Goal: Task Accomplishment & Management: Use online tool/utility

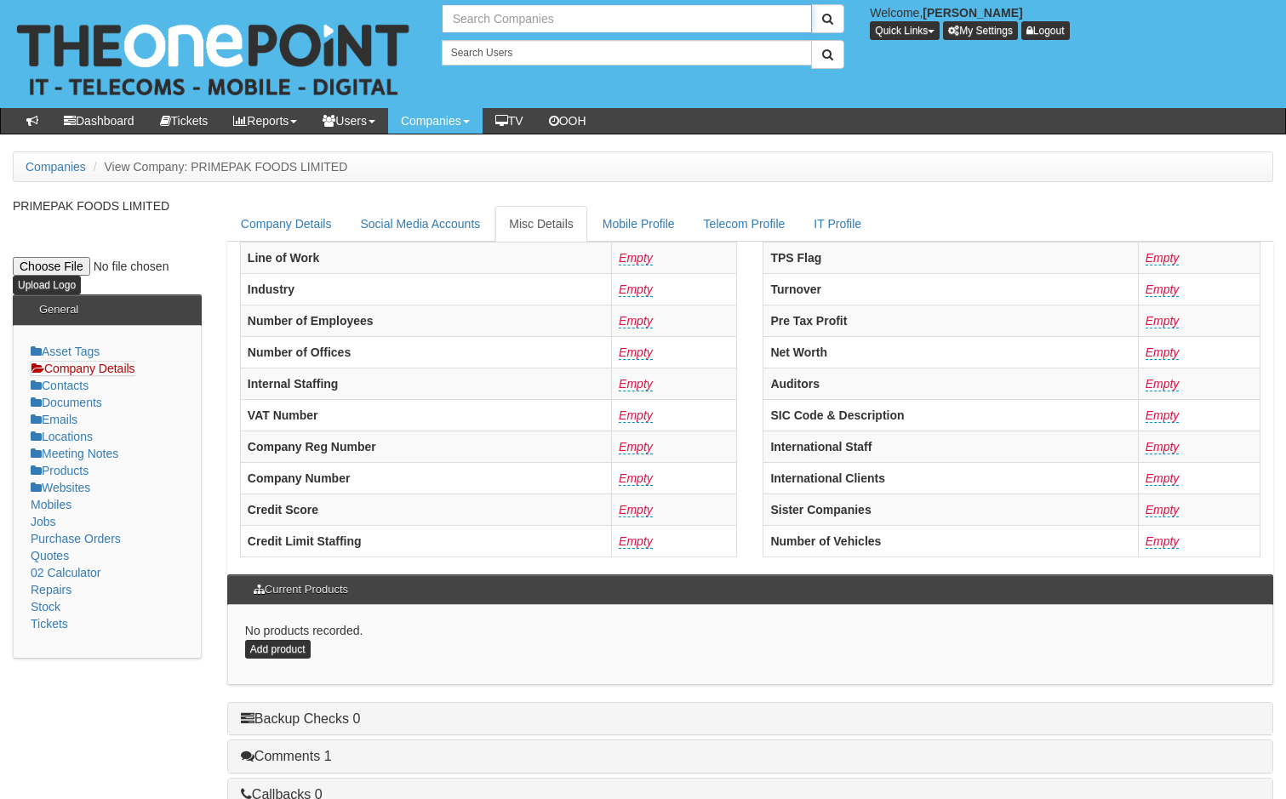
click at [506, 20] on input "text" at bounding box center [627, 18] width 371 height 29
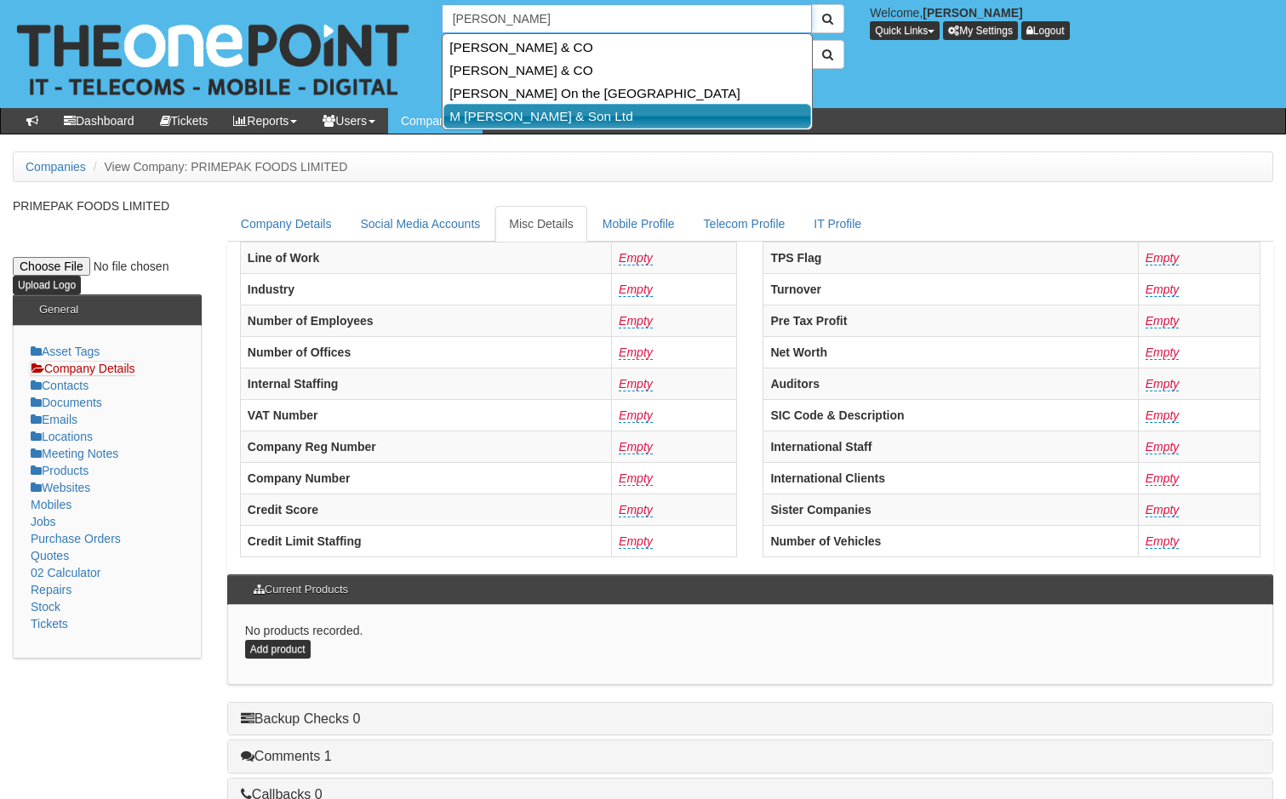
click at [511, 114] on link "M Garton & Son Ltd" at bounding box center [628, 116] width 368 height 25
type input "M Garton & Son Ltd"
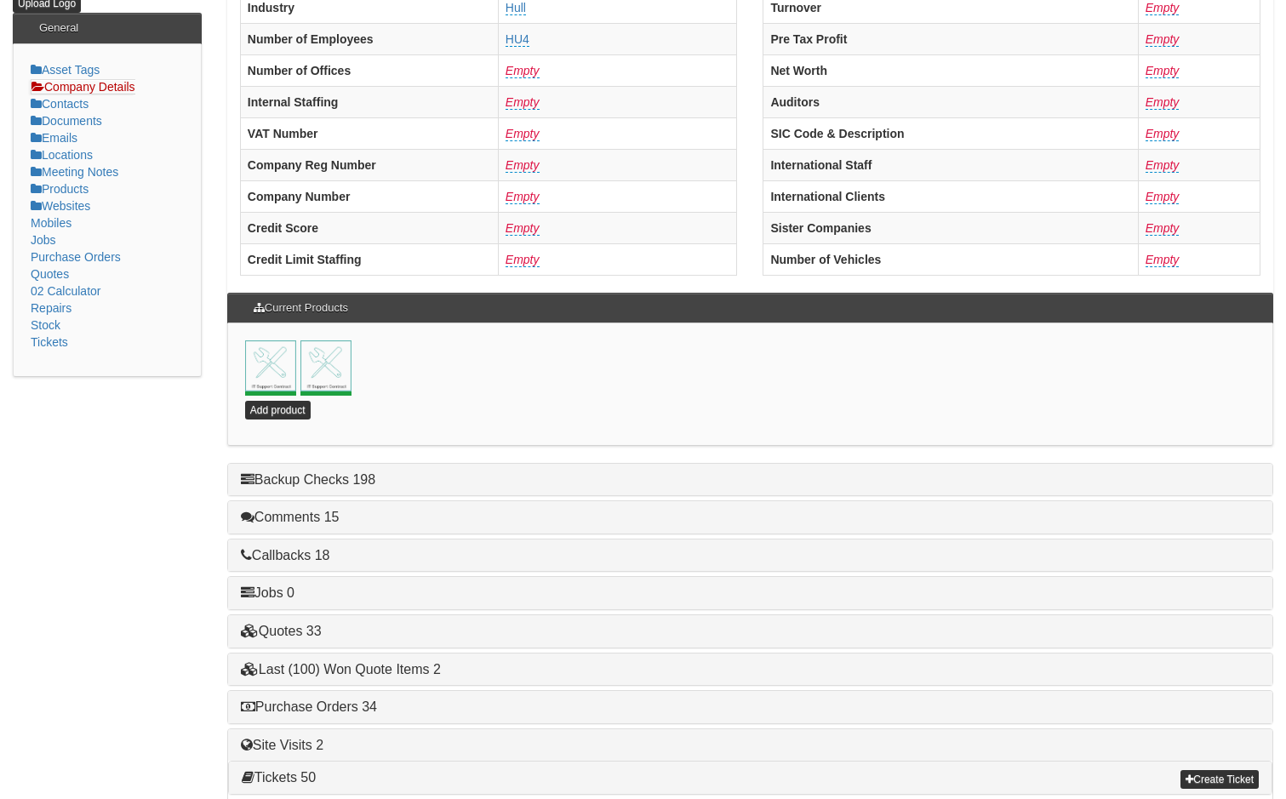
scroll to position [341, 0]
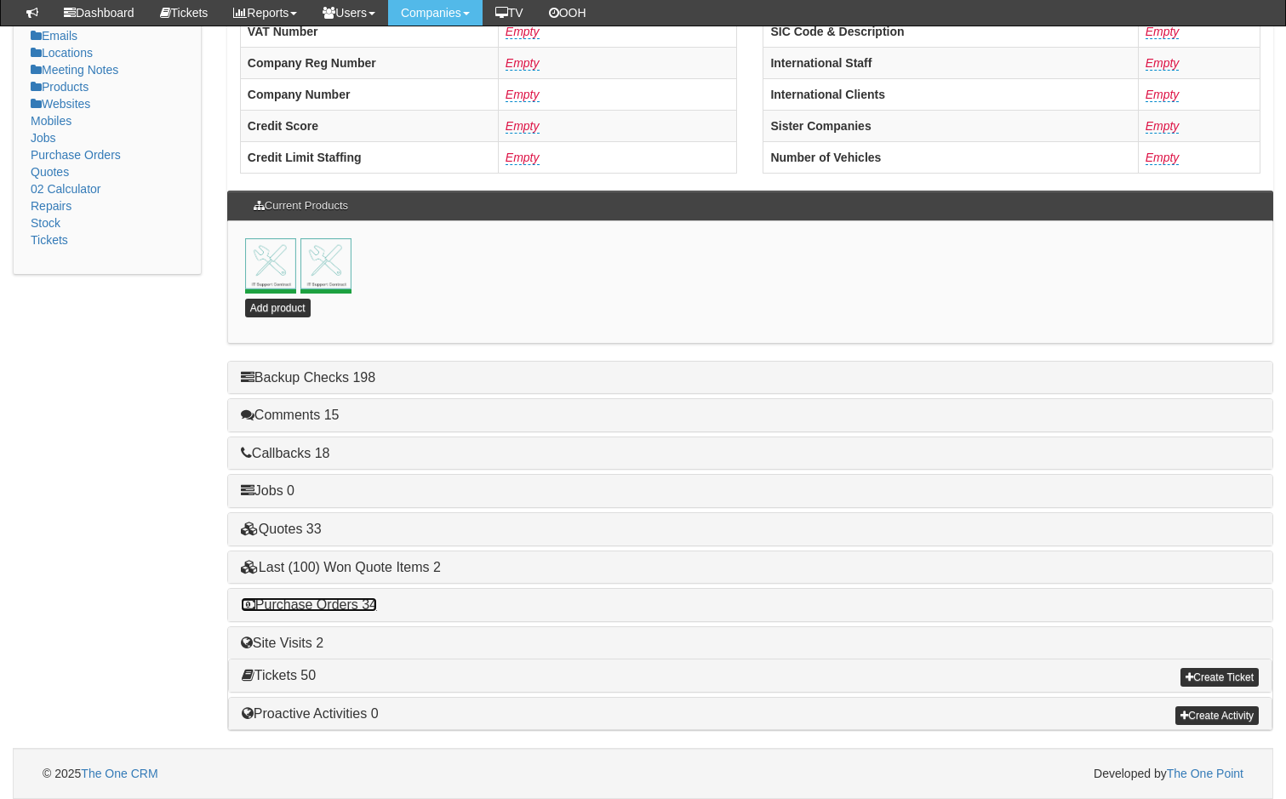
click at [329, 603] on link "Purchase Orders 34" at bounding box center [309, 605] width 136 height 14
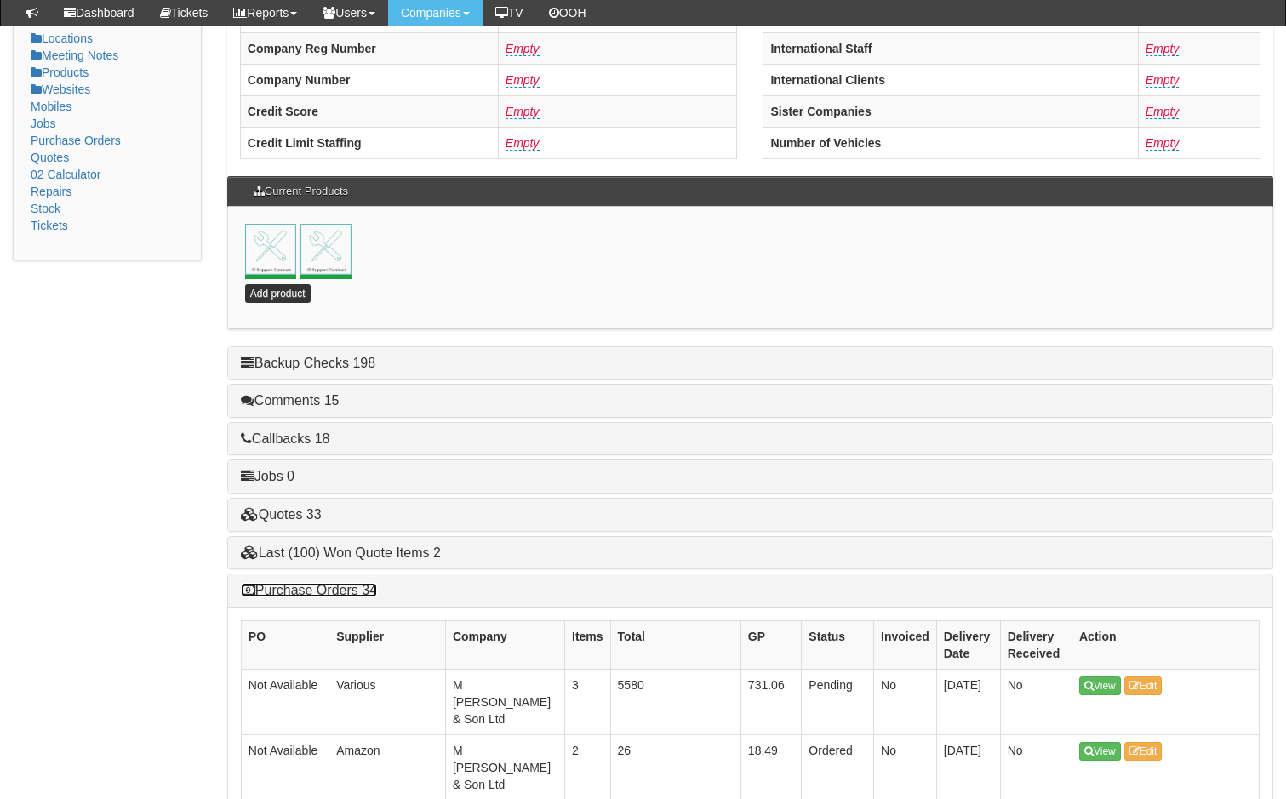
scroll to position [597, 0]
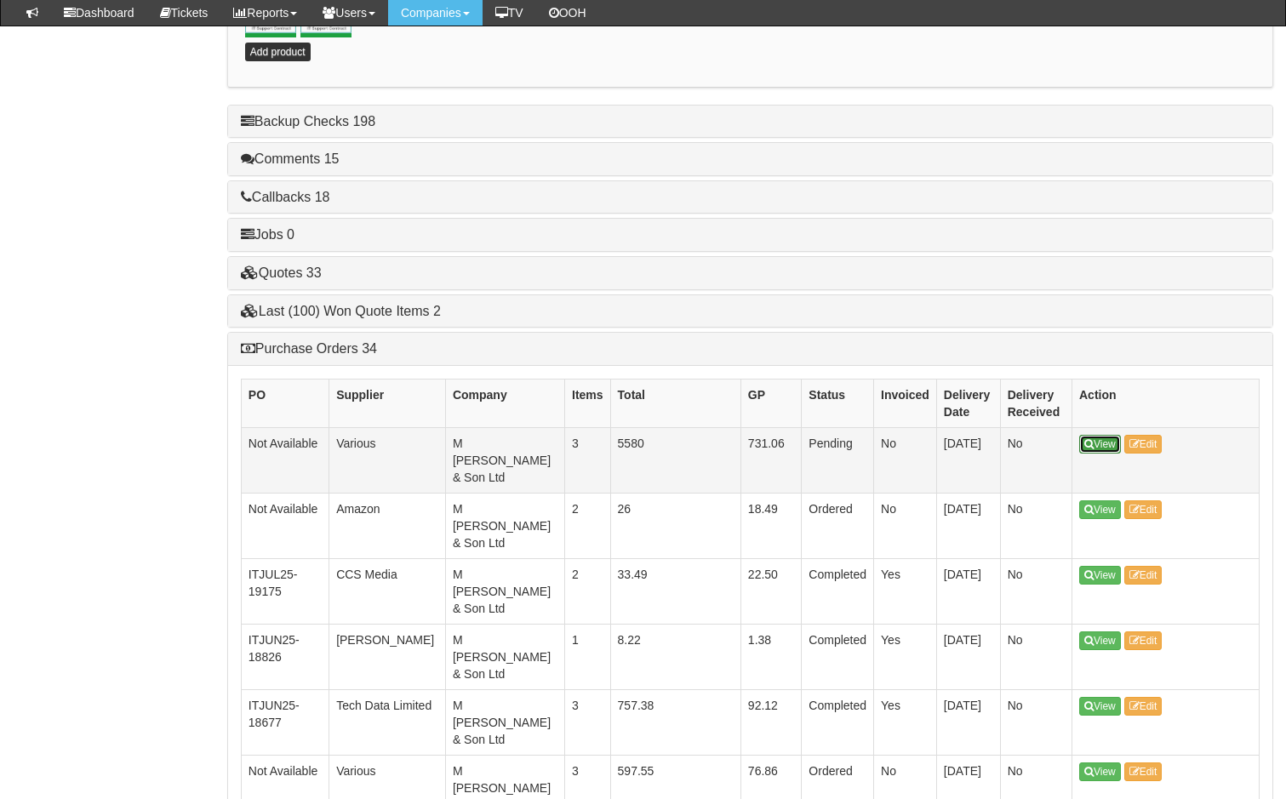
click at [1095, 439] on link "View" at bounding box center [1101, 444] width 42 height 19
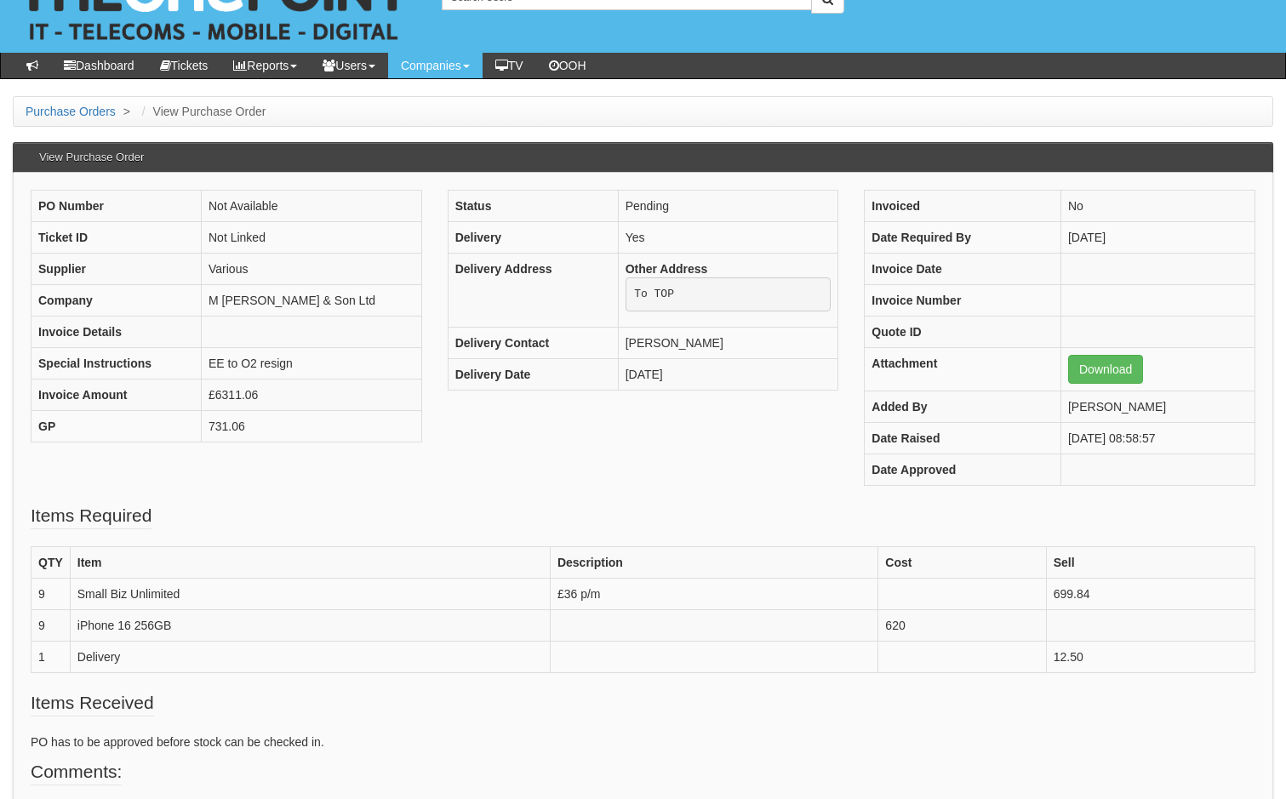
scroll to position [85, 0]
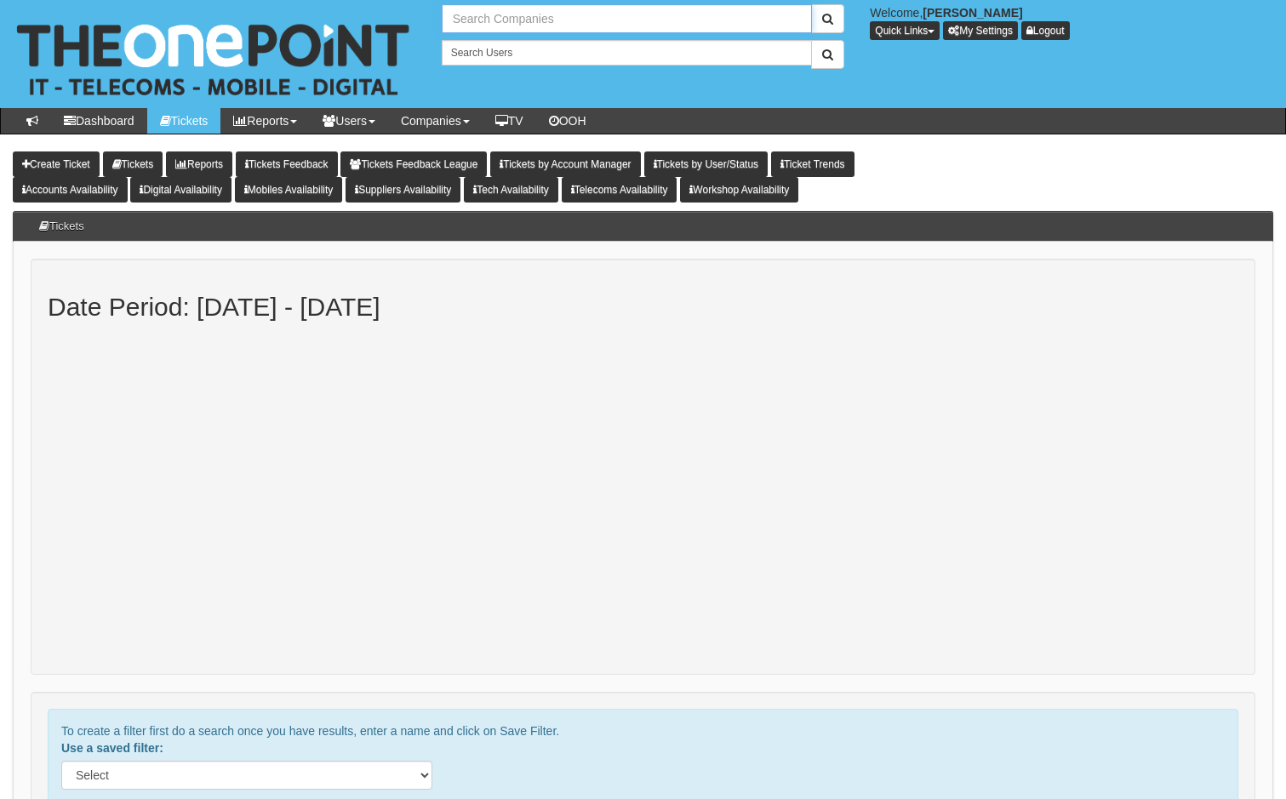
click at [551, 15] on input "text" at bounding box center [627, 18] width 371 height 29
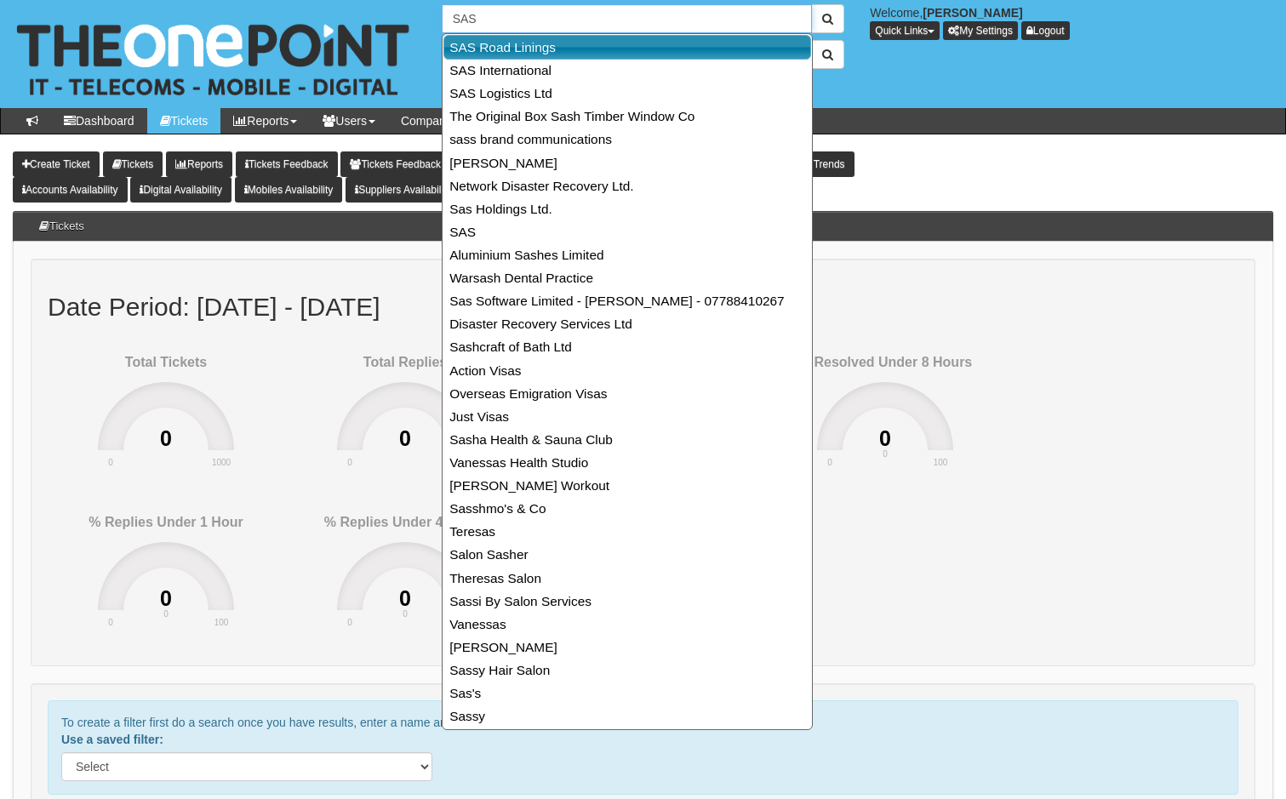
click at [507, 48] on link "SAS Road Linings" at bounding box center [628, 47] width 368 height 25
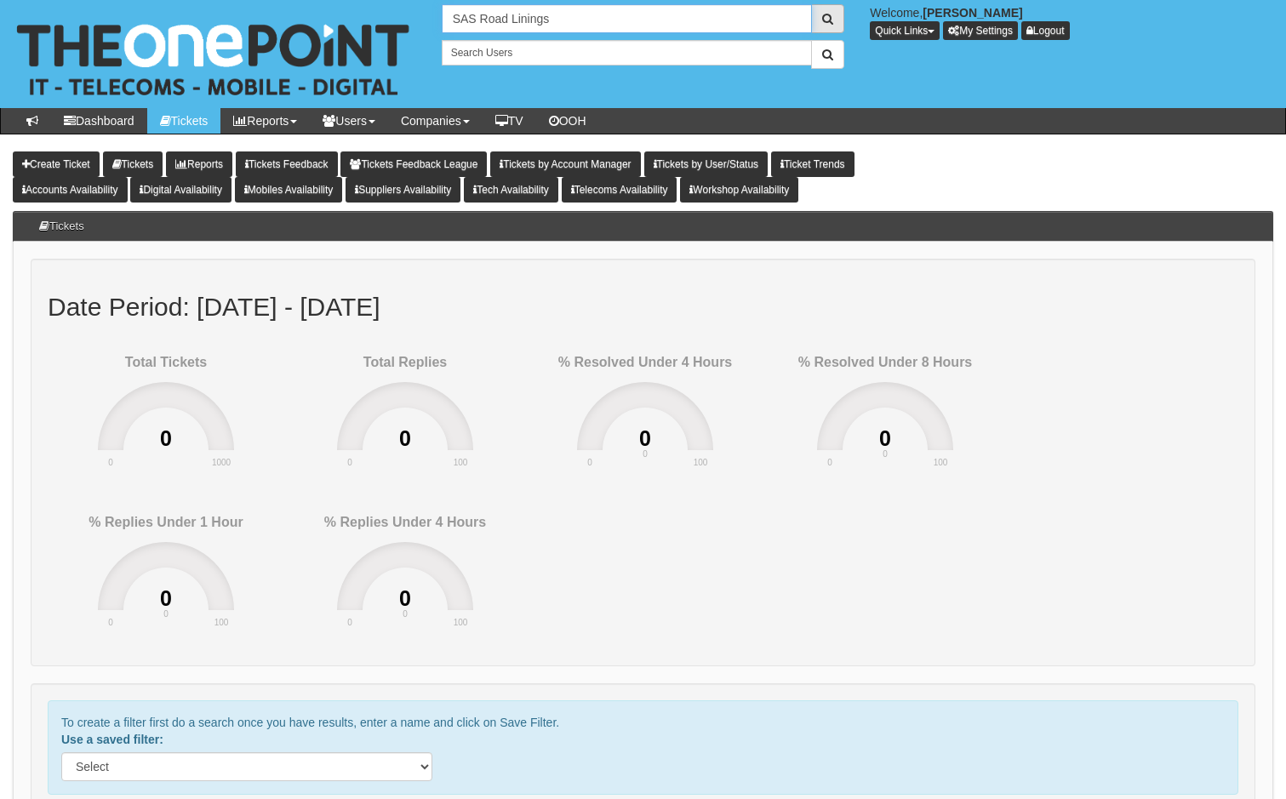
type input "SAS Road Linings"
click at [834, 21] on span "submit" at bounding box center [827, 19] width 11 height 12
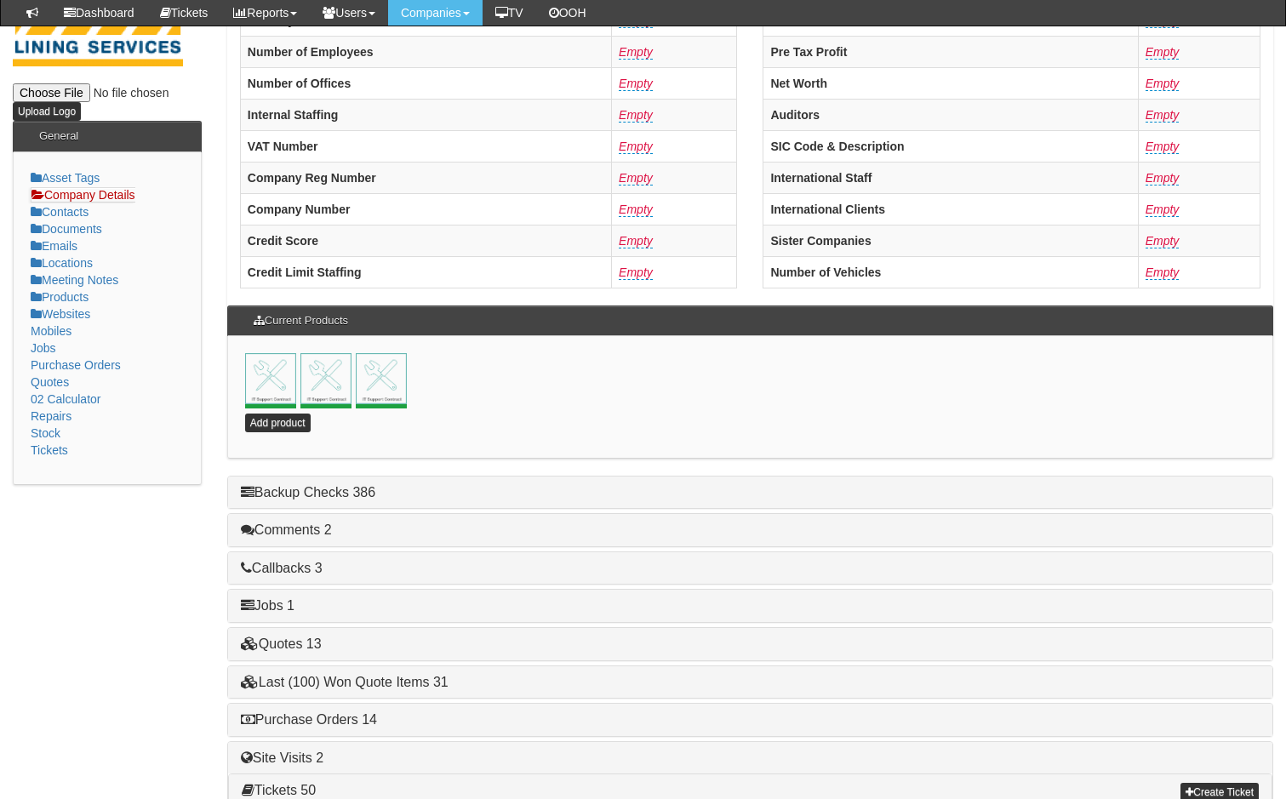
scroll to position [341, 0]
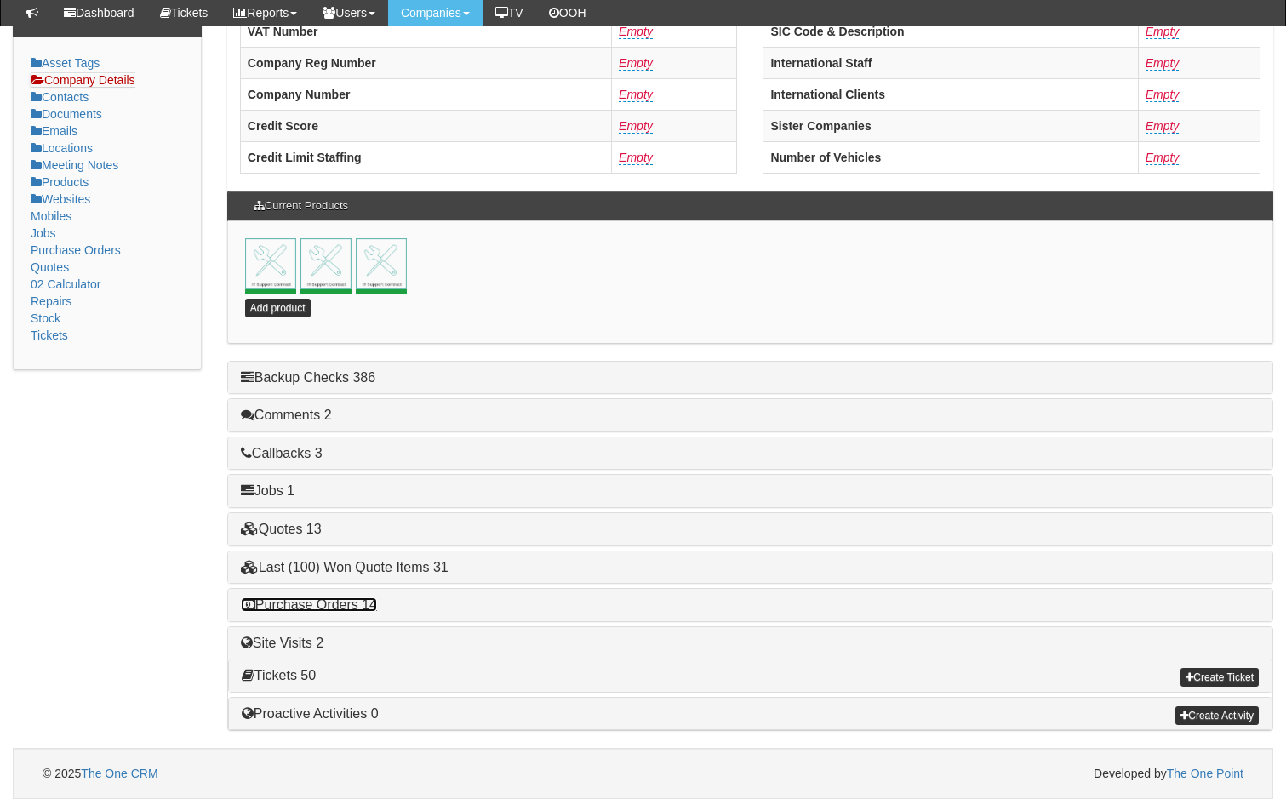
click at [339, 601] on link "Purchase Orders 14" at bounding box center [309, 605] width 136 height 14
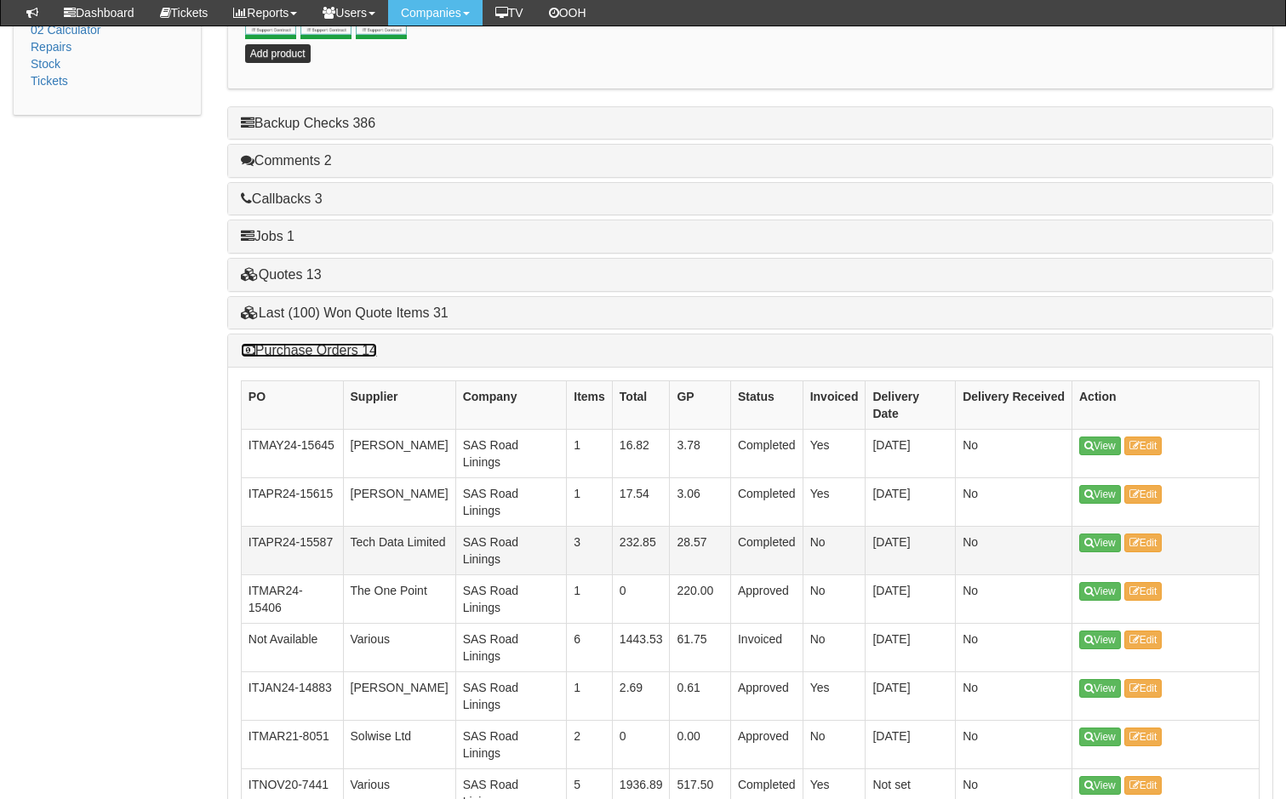
scroll to position [597, 0]
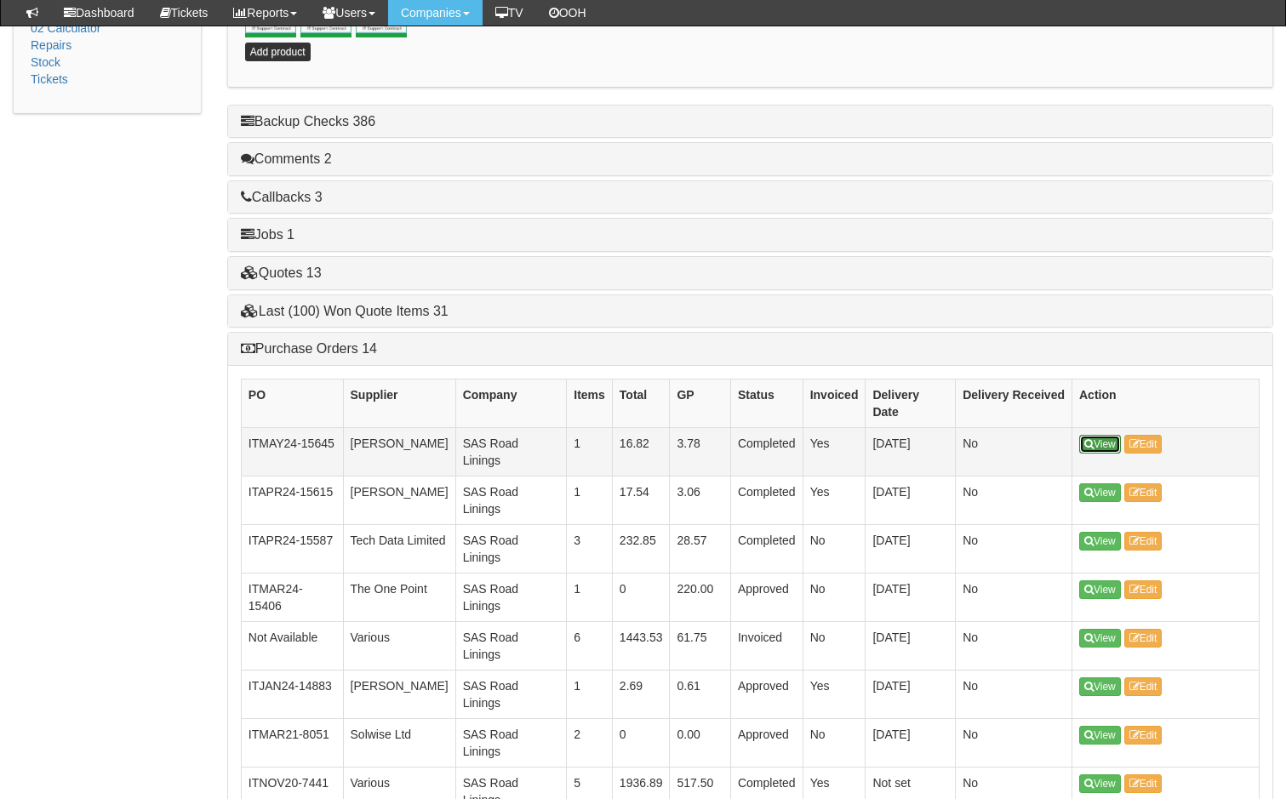
click at [1100, 435] on link "View" at bounding box center [1101, 444] width 42 height 19
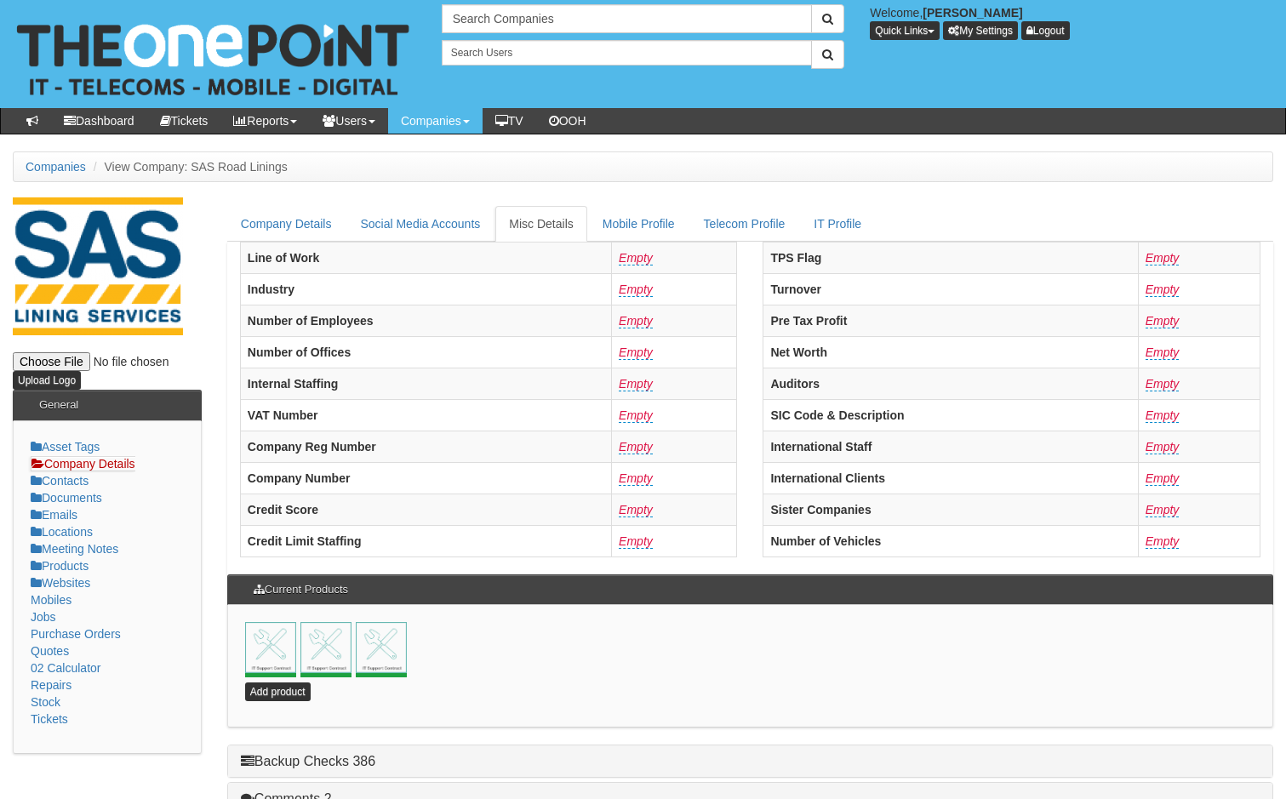
scroll to position [385, 0]
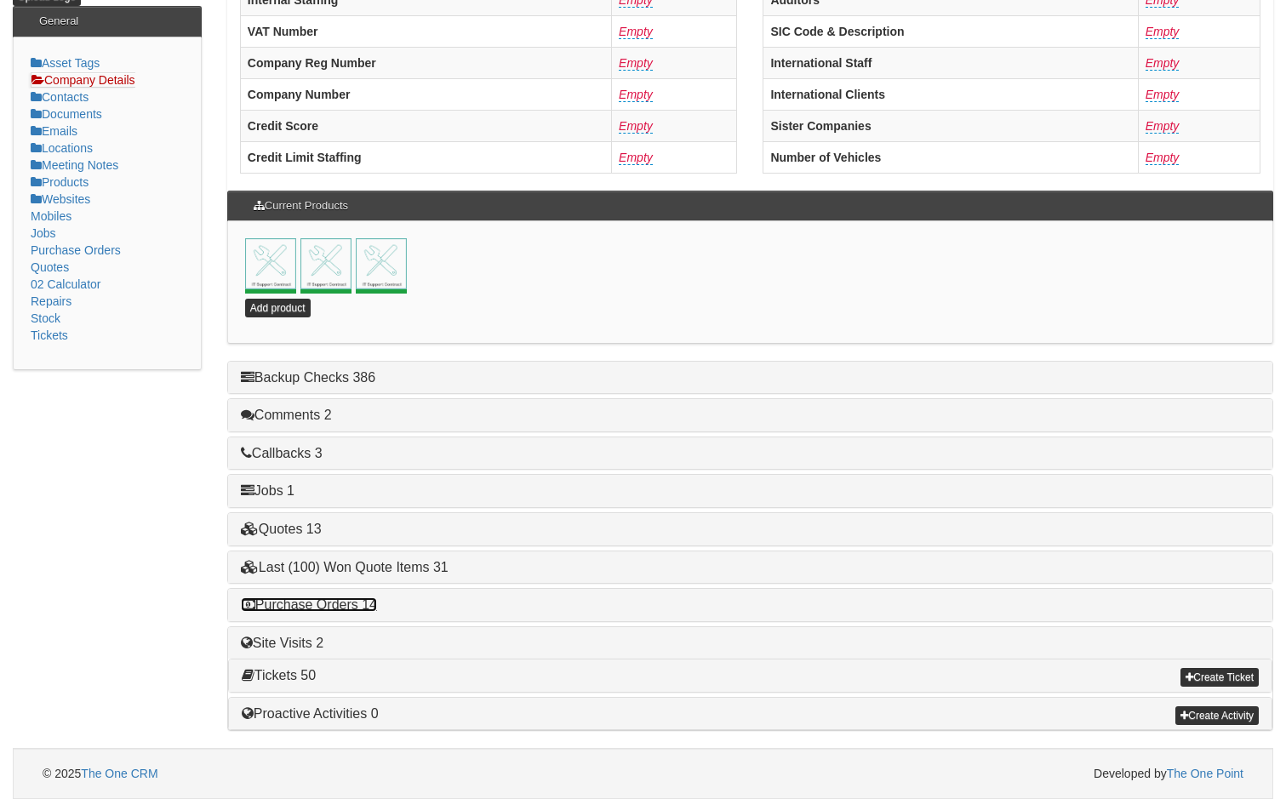
click at [340, 604] on link "Purchase Orders 14" at bounding box center [309, 605] width 136 height 14
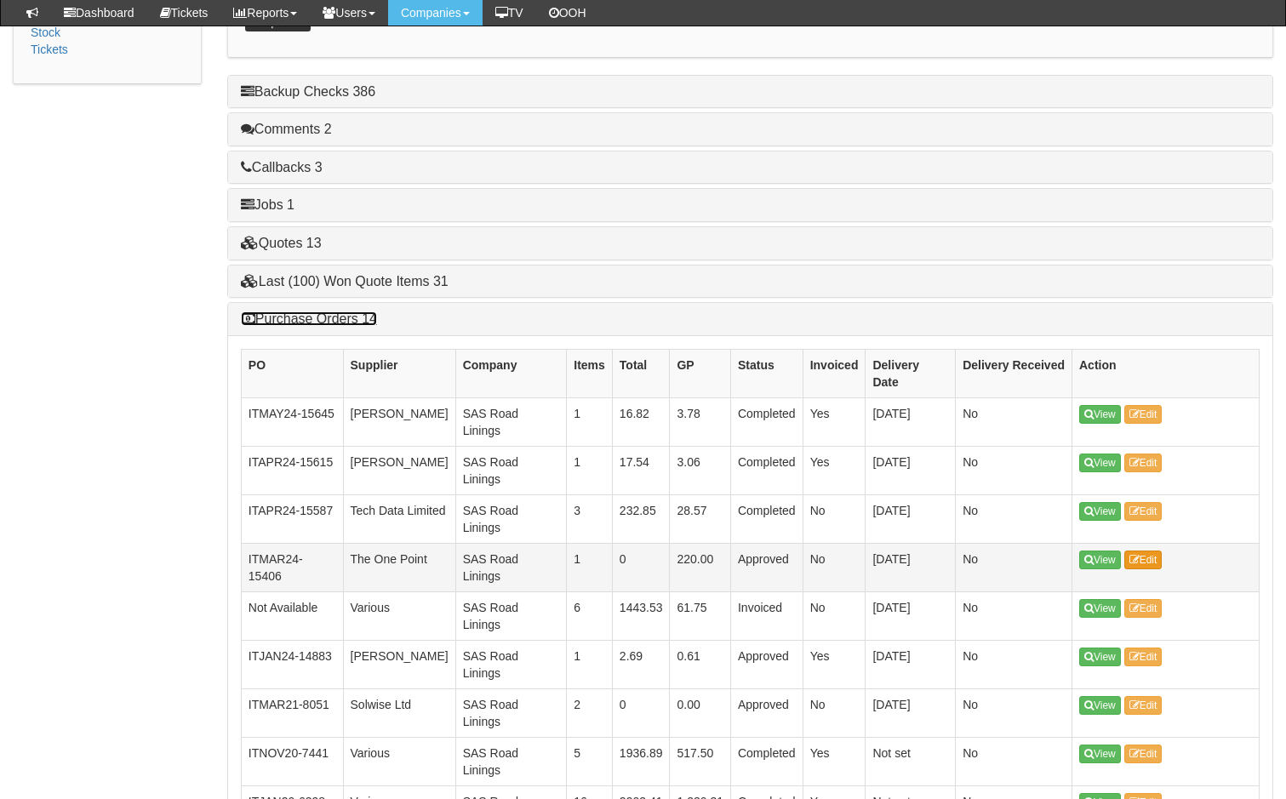
scroll to position [640, 0]
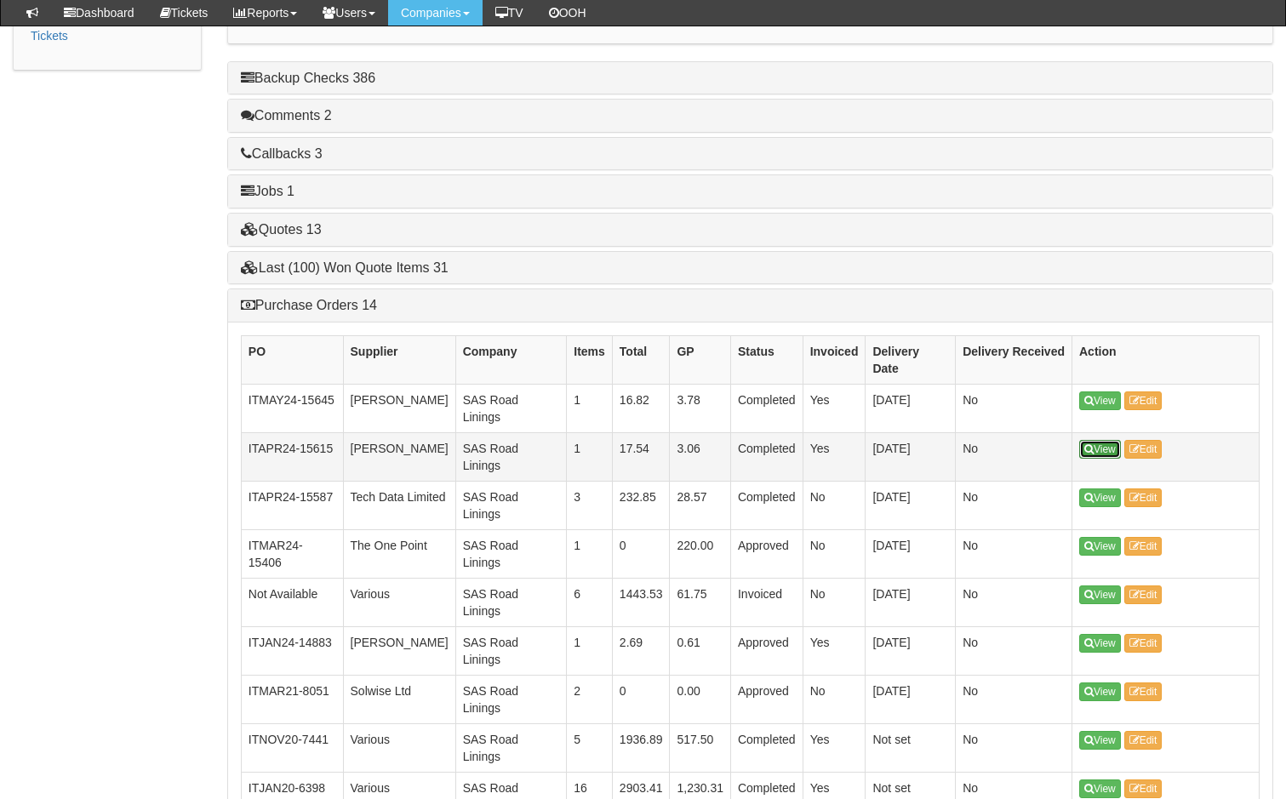
click at [1103, 440] on link "View" at bounding box center [1101, 449] width 42 height 19
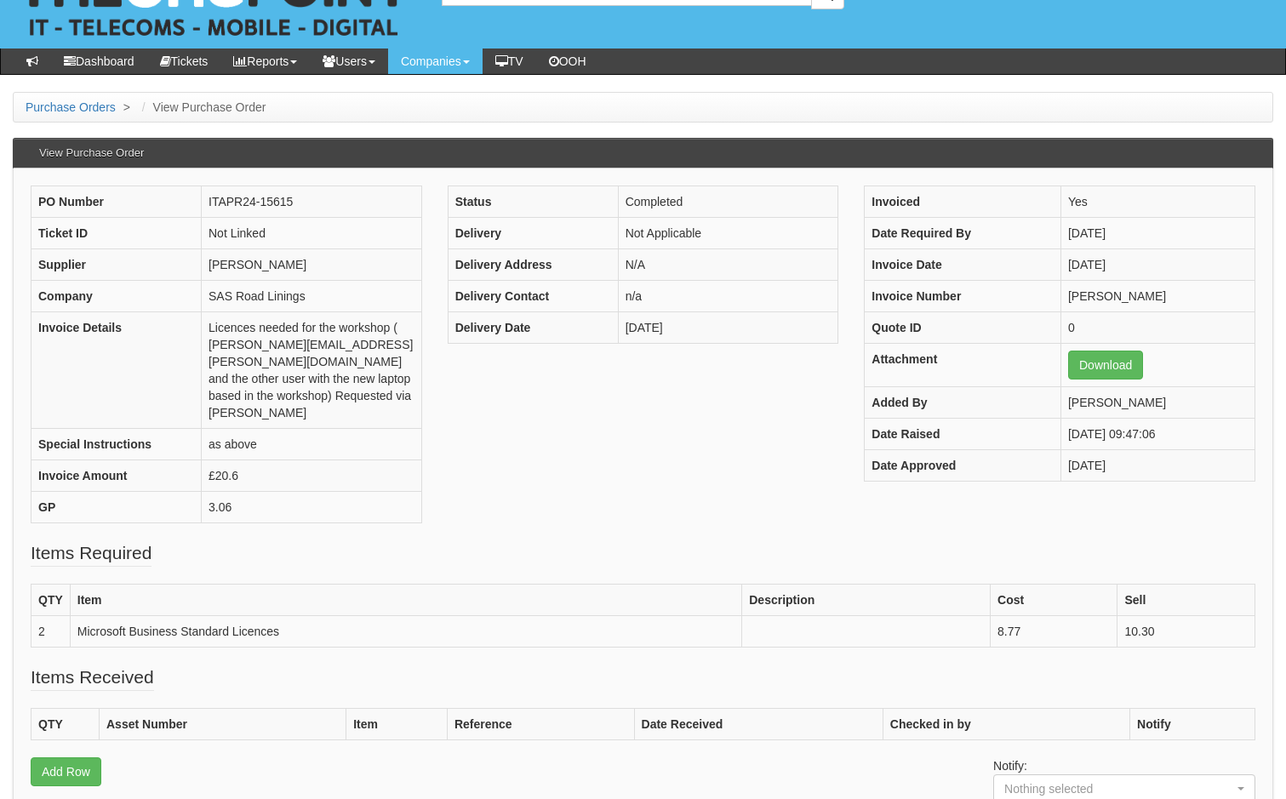
scroll to position [170, 0]
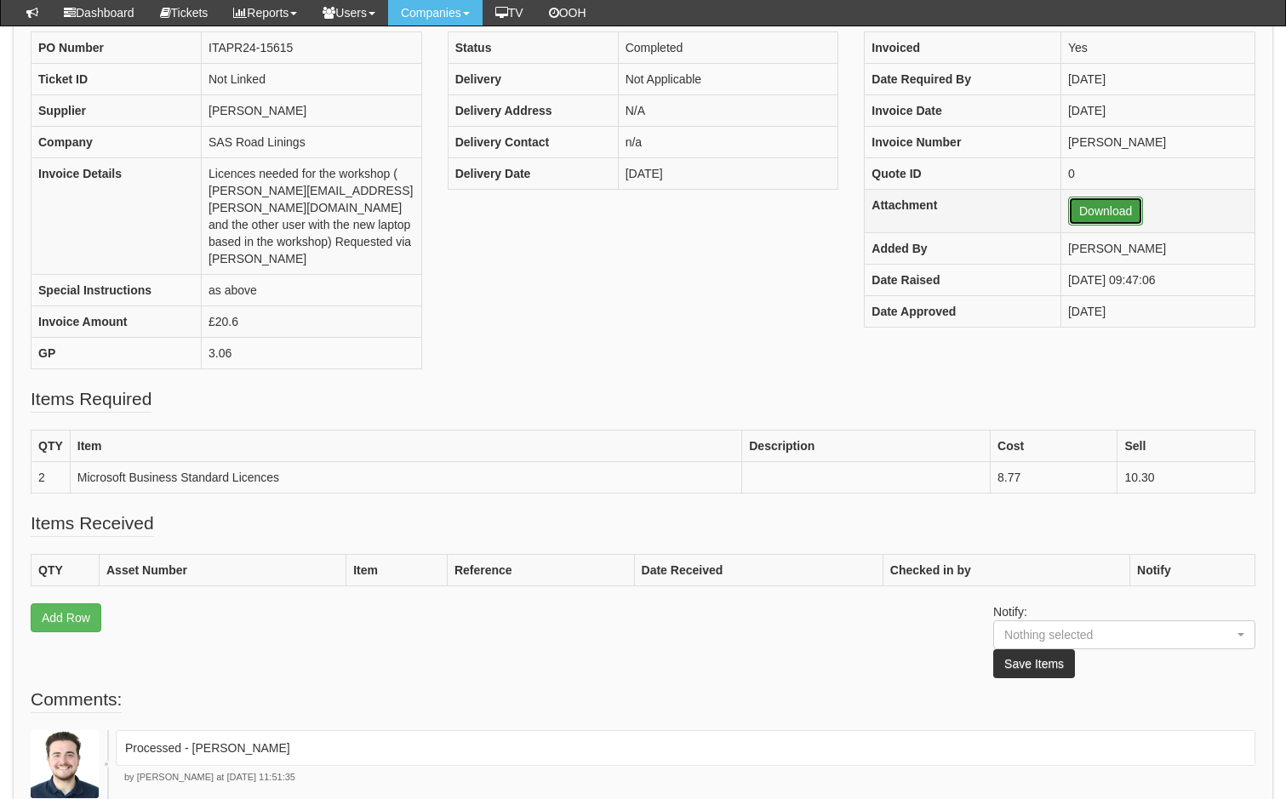
click at [1086, 212] on link "Download" at bounding box center [1105, 211] width 75 height 29
click at [544, 511] on fieldset "Items Received QTY Asset Number Item Reference Date Received Checked in by Noti…" at bounding box center [643, 599] width 1225 height 176
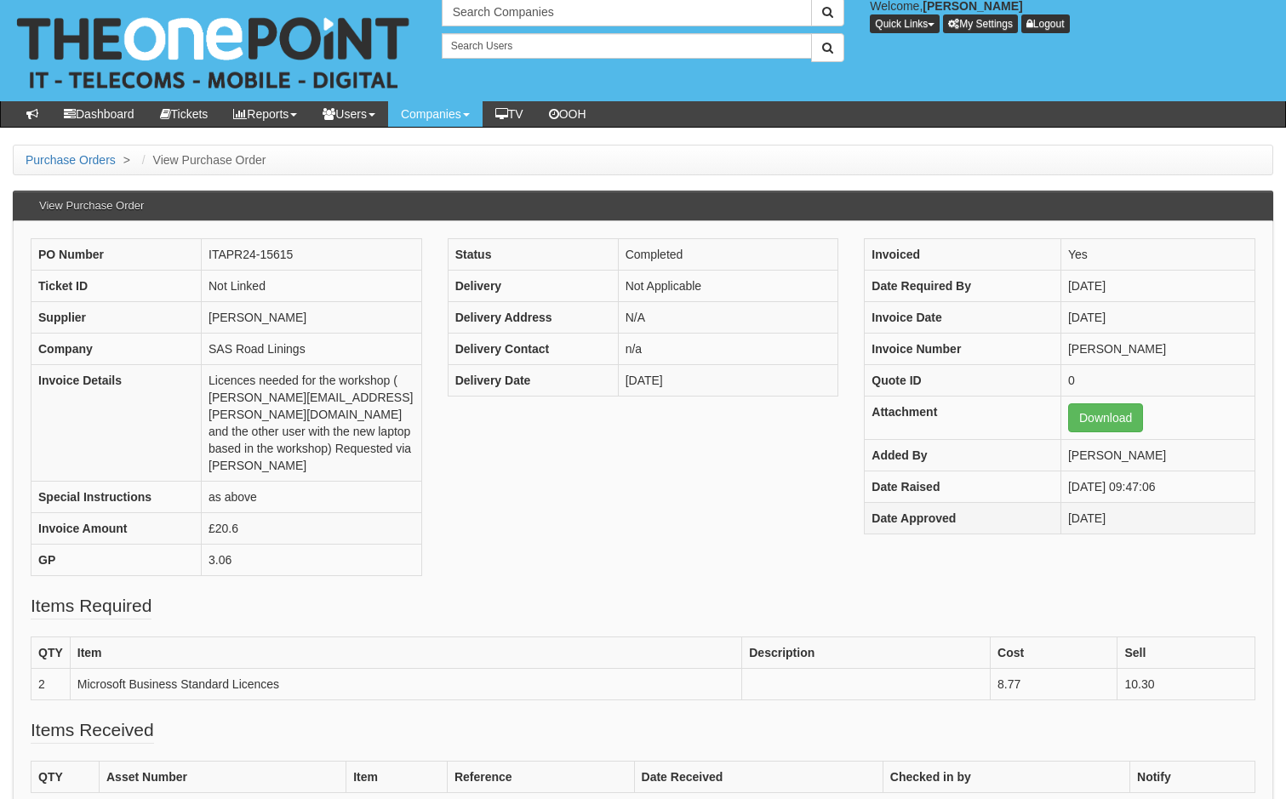
scroll to position [0, 0]
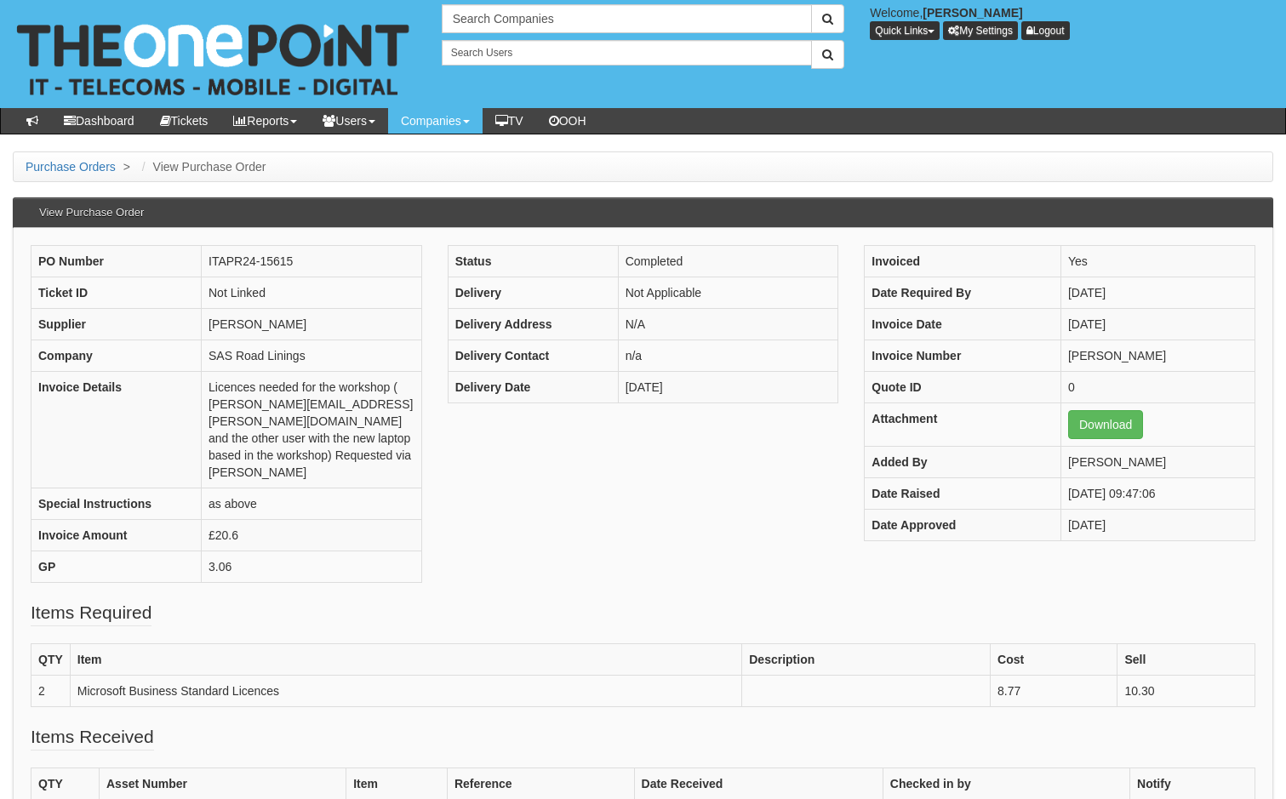
drag, startPoint x: 669, startPoint y: 522, endPoint x: 674, endPoint y: 535, distance: 13.8
click at [669, 522] on div "PO Number ITAPR24-15615 Ticket ID Not Linked Supplier [PERSON_NAME] Company SAS…" at bounding box center [643, 422] width 1251 height 355
